Goal: Entertainment & Leisure: Consume media (video, audio)

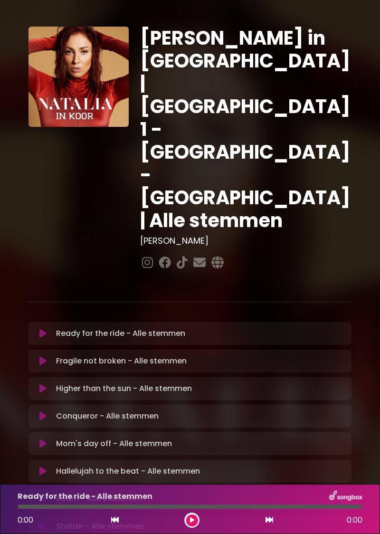
click at [50, 329] on button at bounding box center [43, 334] width 18 height 10
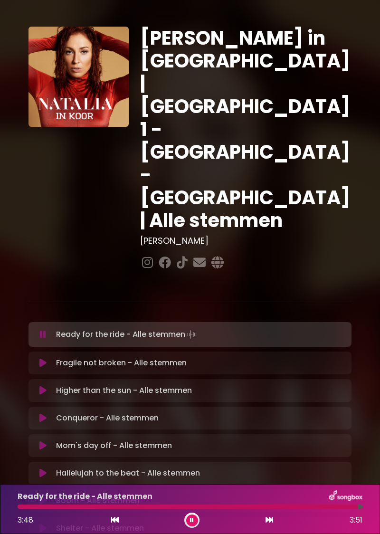
click at [32, 322] on div "Ready for the ride - Alle stemmen Loading Track... Your Feedback" at bounding box center [190, 334] width 323 height 25
click at [36, 330] on button at bounding box center [43, 335] width 18 height 10
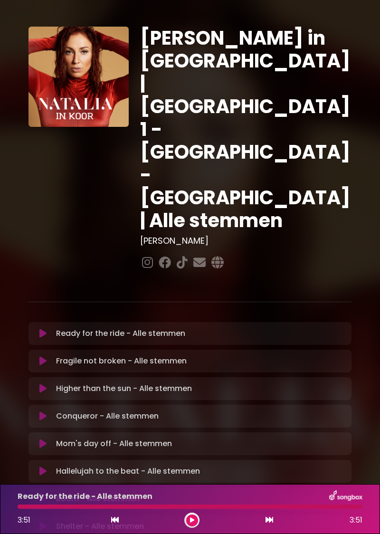
click at [196, 516] on button at bounding box center [192, 520] width 12 height 12
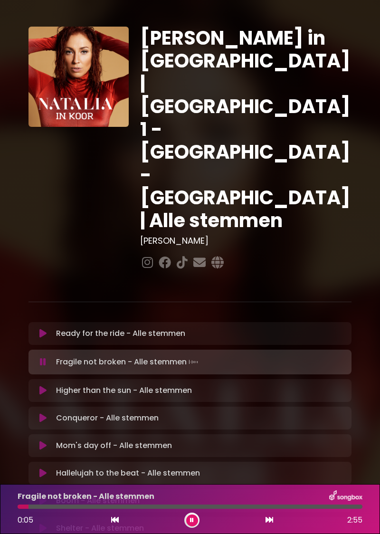
click at [115, 523] on icon at bounding box center [115, 520] width 8 height 8
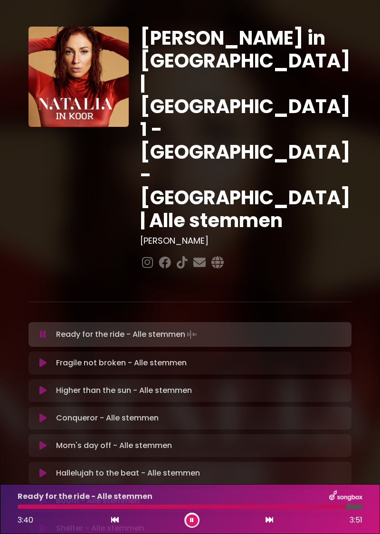
click at [190, 531] on div "Ready for the ride - Alle stemmen 3:40 3:51" at bounding box center [190, 509] width 380 height 50
click at [196, 522] on button at bounding box center [192, 520] width 12 height 12
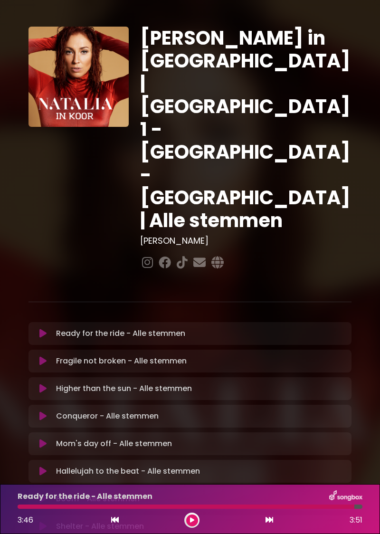
click at [0, 236] on div "[PERSON_NAME] in [GEOGRAPHIC_DATA] | [GEOGRAPHIC_DATA] 1 - [GEOGRAPHIC_DATA] - …" at bounding box center [190, 333] width 380 height 645
click at [193, 523] on button at bounding box center [192, 520] width 12 height 12
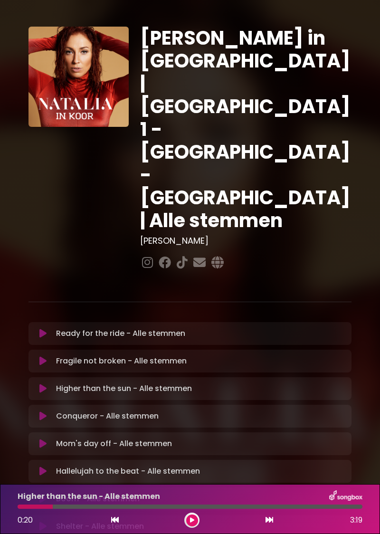
click at [195, 517] on button at bounding box center [192, 520] width 12 height 12
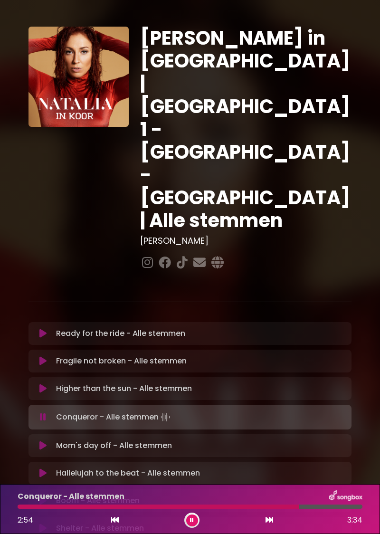
click at [192, 521] on icon at bounding box center [192, 520] width 4 height 6
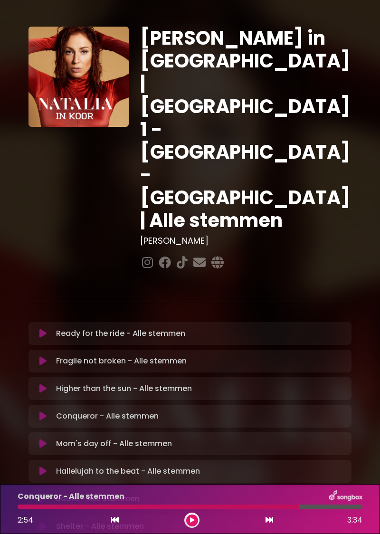
click at [192, 520] on icon at bounding box center [192, 520] width 4 height 6
click at [194, 518] on icon at bounding box center [192, 520] width 4 height 6
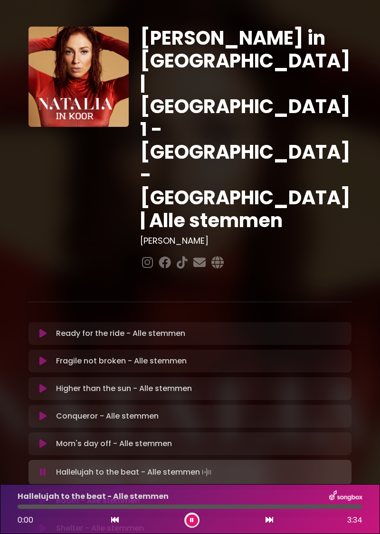
click at [187, 525] on div at bounding box center [191, 520] width 15 height 15
click at [188, 526] on div at bounding box center [191, 520] width 15 height 15
click at [186, 533] on div "Hallelujah to the beat - Alle stemmen 0:02 3:34" at bounding box center [190, 509] width 380 height 50
click at [186, 523] on div at bounding box center [191, 520] width 15 height 15
click at [181, 530] on div "Hallelujah to the beat - Alle stemmen 0:07 3:34" at bounding box center [190, 509] width 380 height 50
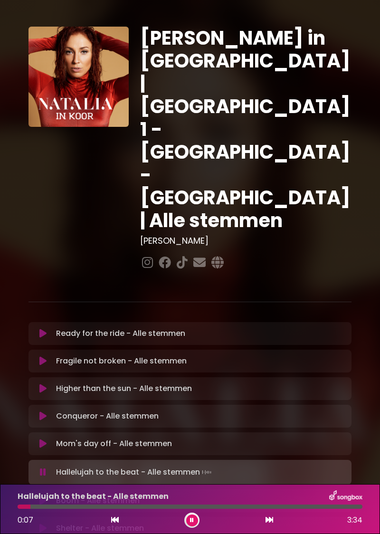
click at [189, 525] on div at bounding box center [191, 520] width 15 height 15
click at [185, 533] on div "Hallelujah to the beat - Alle stemmen 0:08 3:34" at bounding box center [190, 509] width 380 height 50
click at [196, 523] on button at bounding box center [192, 520] width 12 height 12
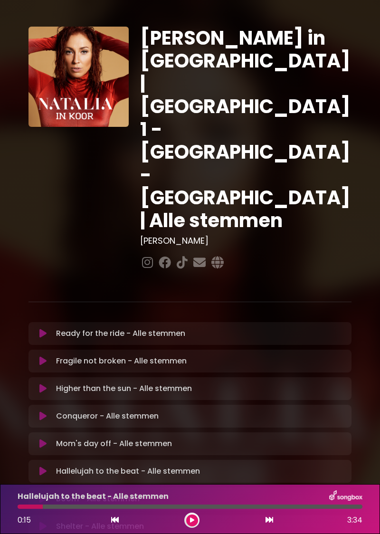
click at [192, 521] on icon at bounding box center [192, 520] width 4 height 6
click at [197, 517] on button at bounding box center [192, 520] width 12 height 12
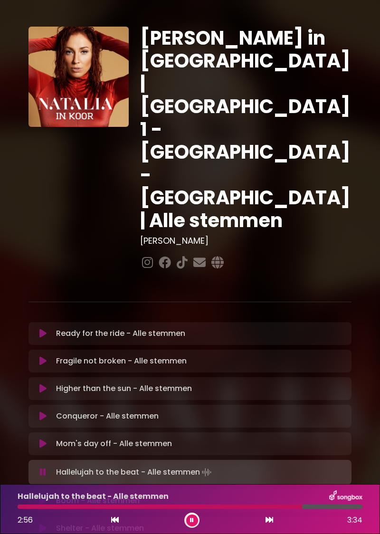
click at [196, 521] on button at bounding box center [192, 520] width 12 height 12
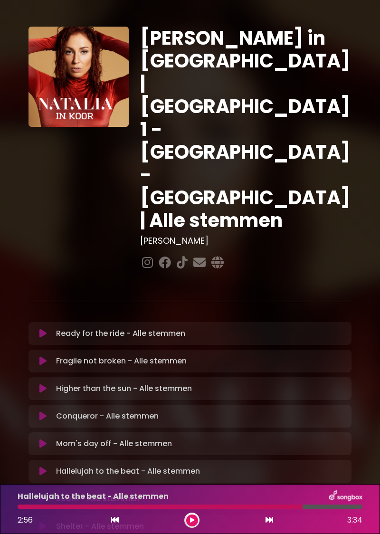
click at [116, 522] on icon at bounding box center [115, 520] width 8 height 8
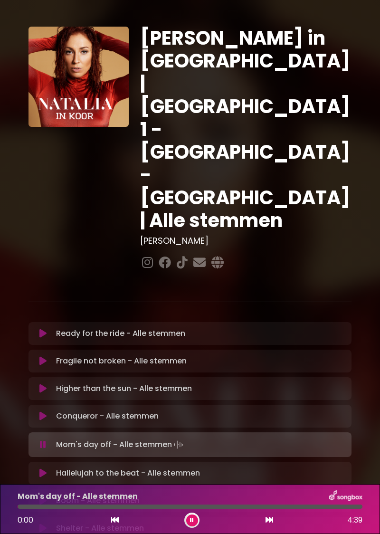
click at [266, 523] on button at bounding box center [269, 520] width 9 height 12
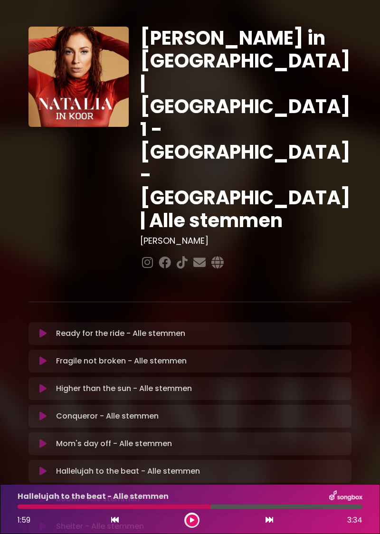
click at [192, 520] on icon at bounding box center [192, 520] width 4 height 6
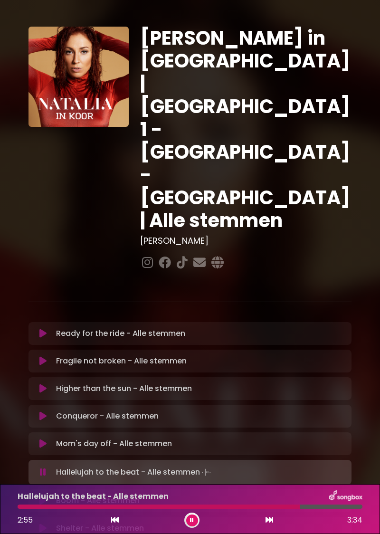
click at [187, 519] on button at bounding box center [192, 520] width 12 height 12
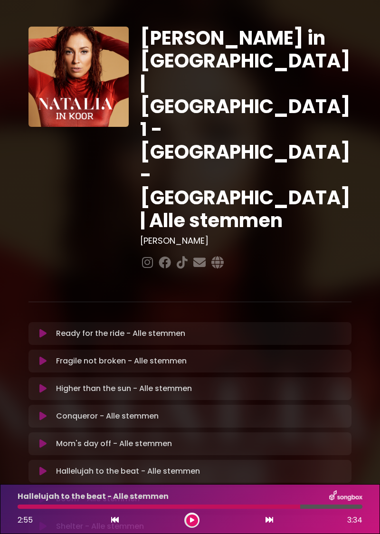
click at [271, 522] on icon at bounding box center [270, 520] width 8 height 8
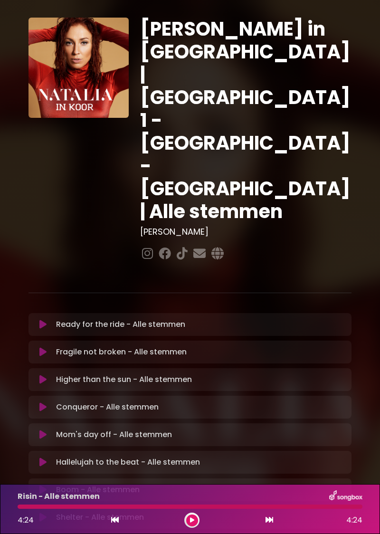
scroll to position [9, 0]
click at [159, 488] on div "Risin - Alle stemmen 4:24 4:24" at bounding box center [190, 509] width 380 height 50
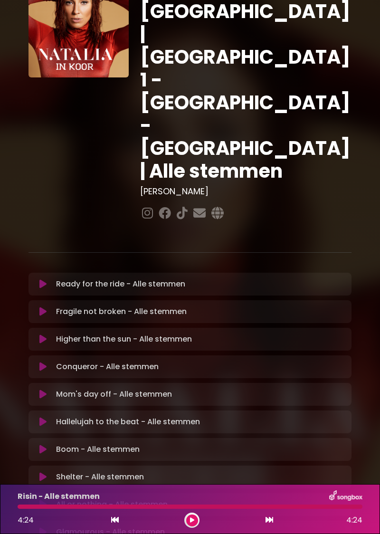
scroll to position [63, 0]
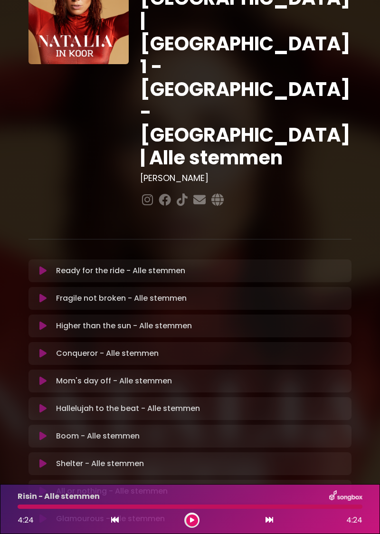
click at [189, 531] on div "I've only begun to fight - Alle stemmen 2:52 4:03" at bounding box center [190, 509] width 380 height 50
click at [190, 525] on button at bounding box center [192, 520] width 12 height 12
